Goal: Obtain resource: Download file/media

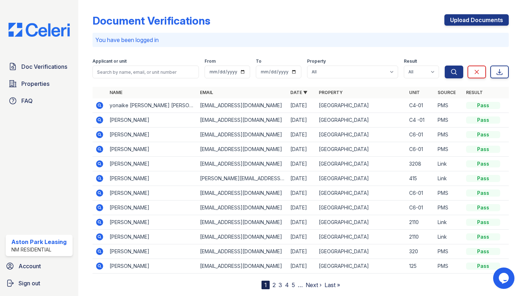
click at [100, 119] on icon at bounding box center [99, 120] width 9 height 9
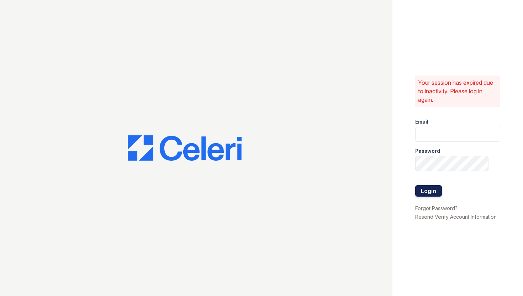
type input "[EMAIL_ADDRESS][DOMAIN_NAME]"
click at [432, 188] on button "Login" at bounding box center [429, 190] width 27 height 11
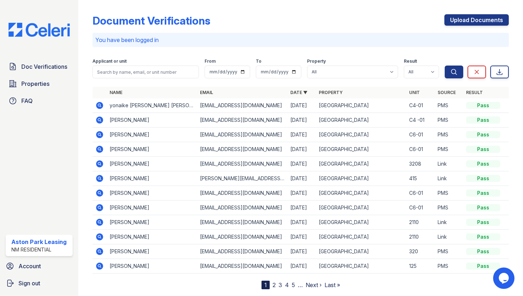
click at [101, 121] on icon at bounding box center [99, 120] width 9 height 9
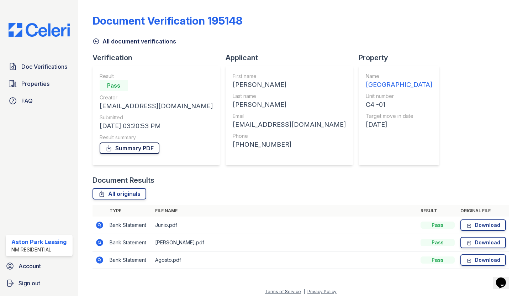
click at [117, 149] on link "Summary PDF" at bounding box center [130, 147] width 60 height 11
click at [105, 42] on link "All document verifications" at bounding box center [135, 41] width 84 height 9
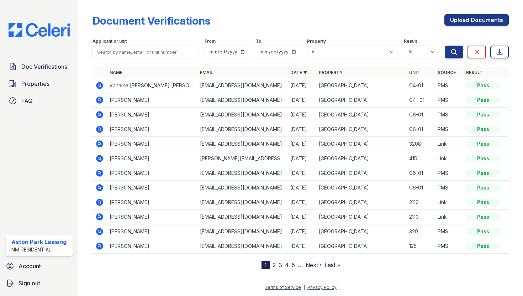
click at [101, 85] on icon at bounding box center [99, 85] width 7 height 7
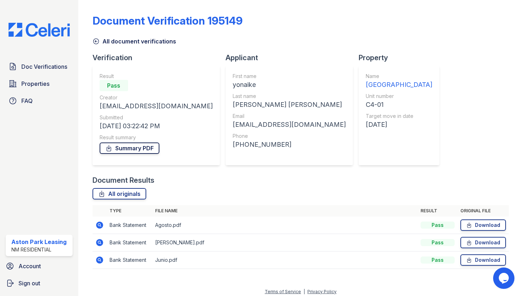
click at [148, 150] on link "Summary PDF" at bounding box center [130, 147] width 60 height 11
click at [140, 145] on link "Summary PDF" at bounding box center [130, 147] width 60 height 11
click at [99, 40] on icon at bounding box center [96, 41] width 7 height 7
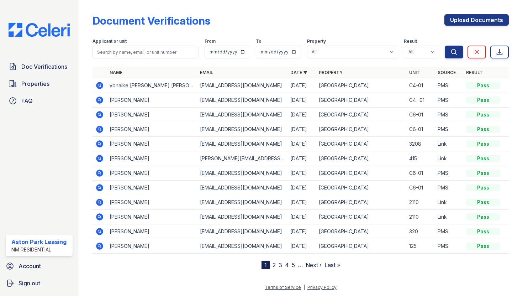
click at [100, 101] on icon at bounding box center [99, 99] width 7 height 7
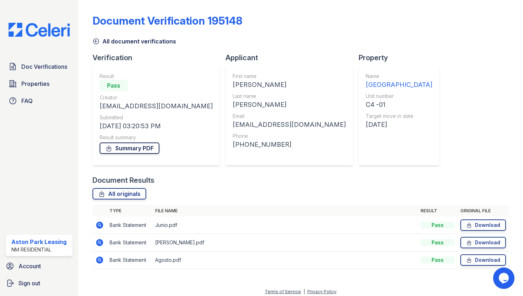
click at [148, 148] on link "Summary PDF" at bounding box center [130, 147] width 60 height 11
